Goal: Task Accomplishment & Management: Manage account settings

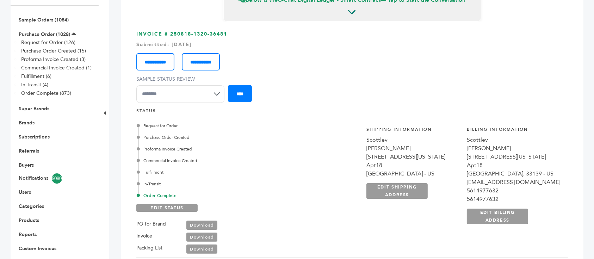
scroll to position [94, 0]
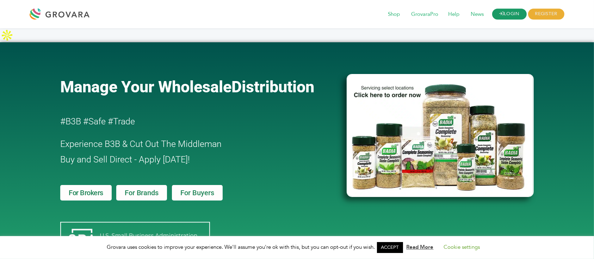
click at [511, 17] on link "LOGIN" at bounding box center [510, 14] width 35 height 11
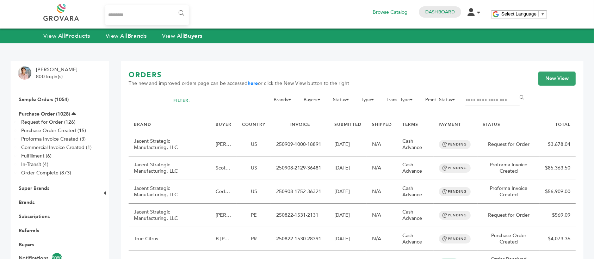
click at [476, 99] on input "Filter by keywords" at bounding box center [493, 101] width 54 height 10
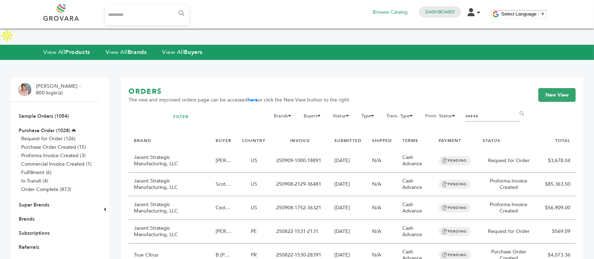
type input "*****"
click at [515, 107] on input "******" at bounding box center [523, 114] width 16 height 14
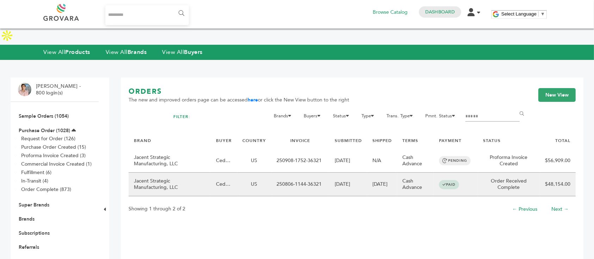
click at [259, 173] on td "US" at bounding box center [254, 185] width 34 height 24
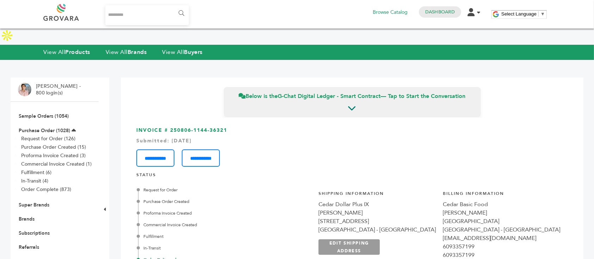
click at [546, 144] on div "**********" at bounding box center [352, 155] width 432 height 23
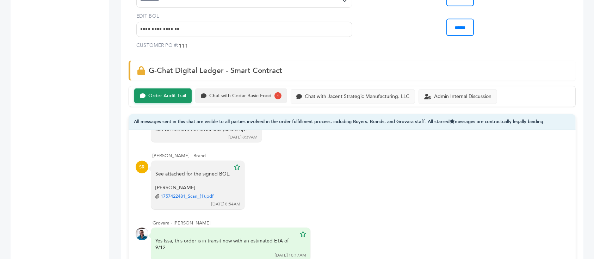
click at [237, 93] on div "Chat with Cedar Basic Food" at bounding box center [240, 96] width 62 height 6
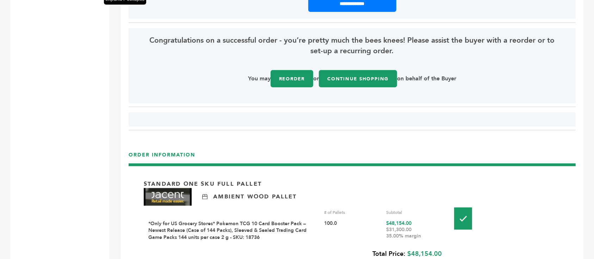
scroll to position [940, 0]
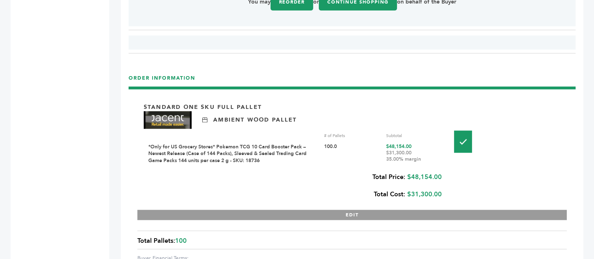
drag, startPoint x: 389, startPoint y: 130, endPoint x: 417, endPoint y: 140, distance: 30.1
click at [417, 143] on div "$48,154.00 $31,300.00 35.00% margin" at bounding box center [414, 153] width 57 height 21
click at [417, 150] on div "$31,300.00 35.00% margin" at bounding box center [414, 156] width 57 height 13
drag, startPoint x: 420, startPoint y: 140, endPoint x: 384, endPoint y: 128, distance: 38.1
click at [384, 143] on div "*Only for US Grocery Stores* Pokemon TCG 10 Card Booster Pack – Newest Release …" at bounding box center [295, 153] width 295 height 21
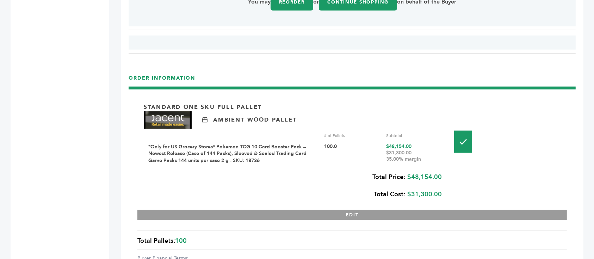
click at [384, 143] on div "*Only for US Grocery Stores* Pokemon TCG 10 Card Booster Pack – Newest Release …" at bounding box center [295, 153] width 295 height 21
drag, startPoint x: 385, startPoint y: 128, endPoint x: 437, endPoint y: 148, distance: 55.5
click at [437, 148] on div "# of Pallets Subtotal *Only for US Grocery Stores* Pokemon TCG 10 Card Booster …" at bounding box center [295, 149] width 295 height 40
click at [438, 148] on div "# of Pallets Subtotal *Only for US Grocery Stores* Pokemon TCG 10 Card Booster …" at bounding box center [295, 149] width 295 height 40
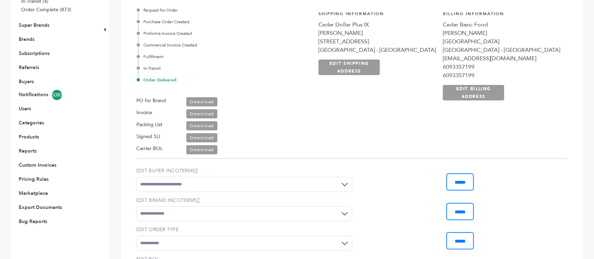
scroll to position [0, 0]
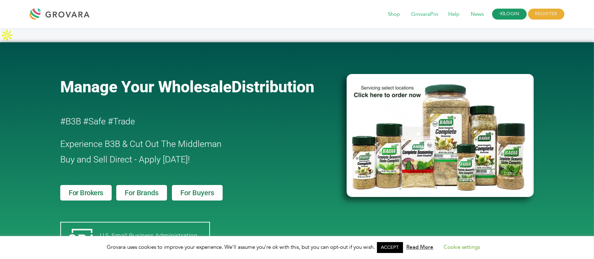
click at [514, 16] on link "LOGIN" at bounding box center [510, 14] width 35 height 11
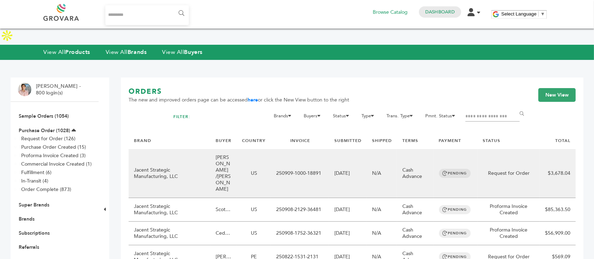
click at [234, 149] on td "[PERSON_NAME] /[PERSON_NAME]" at bounding box center [223, 173] width 26 height 49
